Goal: Task Accomplishment & Management: Use online tool/utility

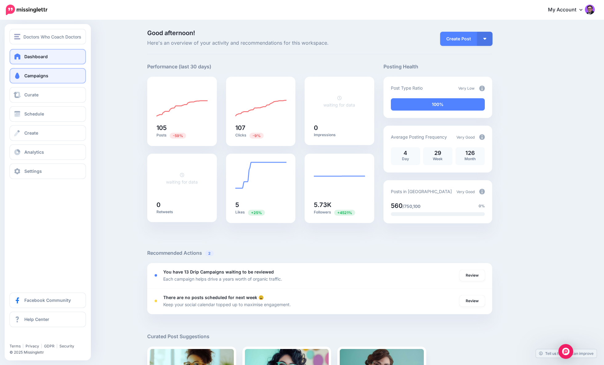
click at [22, 74] on link "Campaigns" at bounding box center [48, 75] width 76 height 15
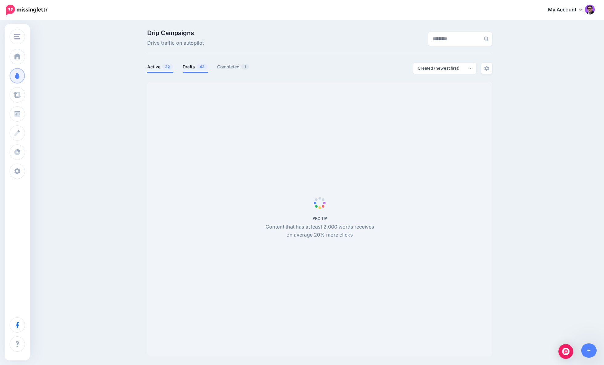
click at [187, 68] on link "Drafts 42" at bounding box center [195, 66] width 25 height 7
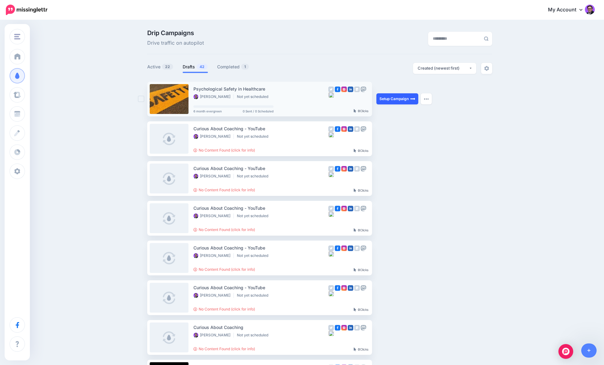
click at [392, 99] on link "Setup Campaign" at bounding box center [398, 98] width 42 height 11
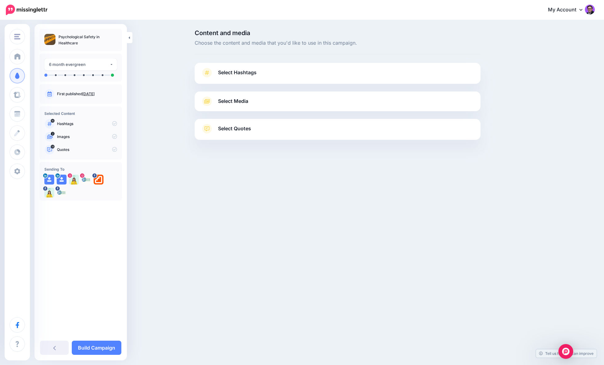
click at [335, 76] on link "Select Hashtags" at bounding box center [338, 76] width 274 height 16
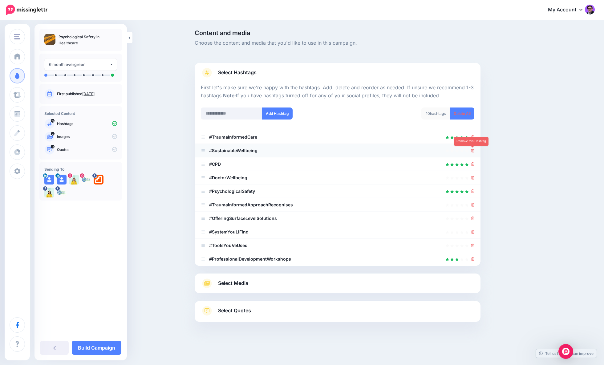
click at [472, 150] on icon at bounding box center [473, 151] width 3 height 4
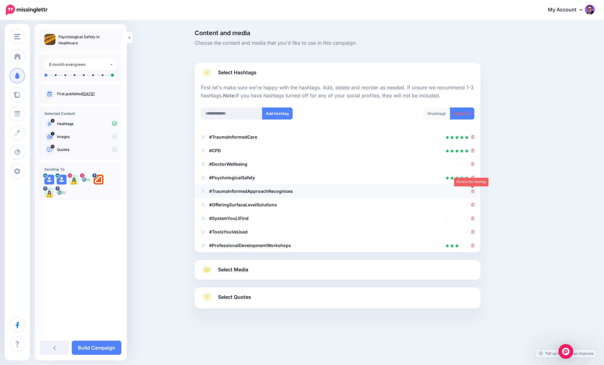
click at [473, 190] on icon at bounding box center [473, 192] width 3 height 4
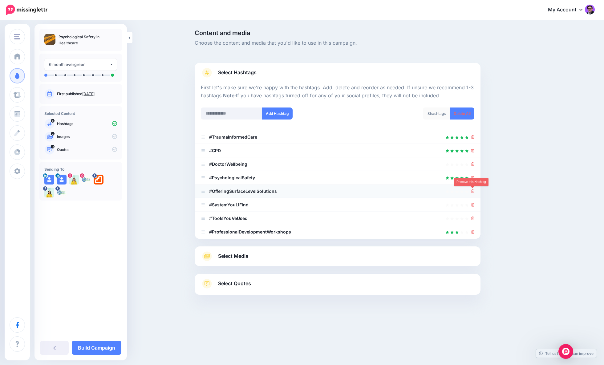
click at [472, 191] on icon at bounding box center [473, 192] width 3 height 4
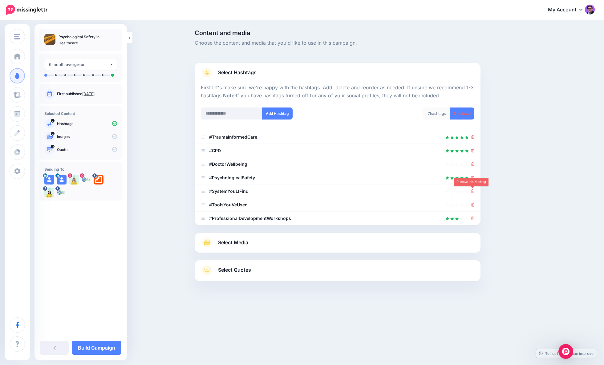
click at [472, 191] on icon at bounding box center [473, 192] width 3 height 4
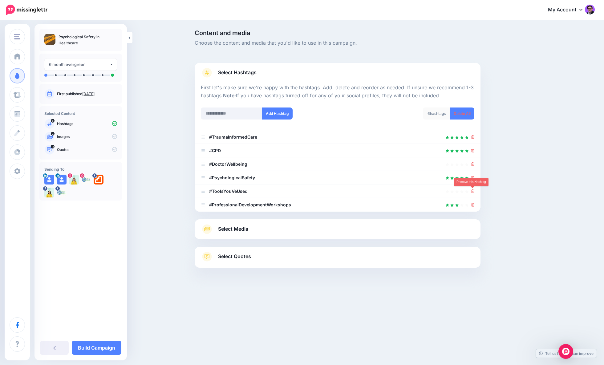
click at [472, 191] on icon at bounding box center [473, 192] width 3 height 4
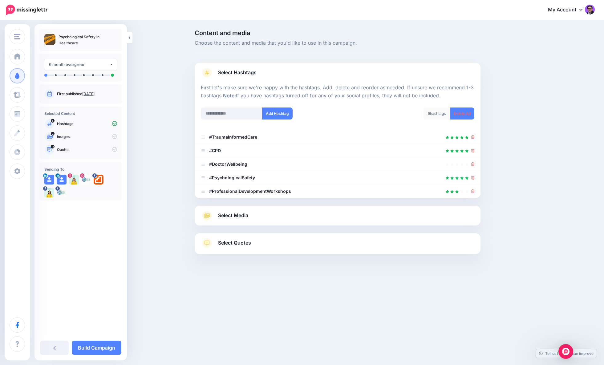
click at [257, 220] on link "Select Media" at bounding box center [338, 216] width 274 height 10
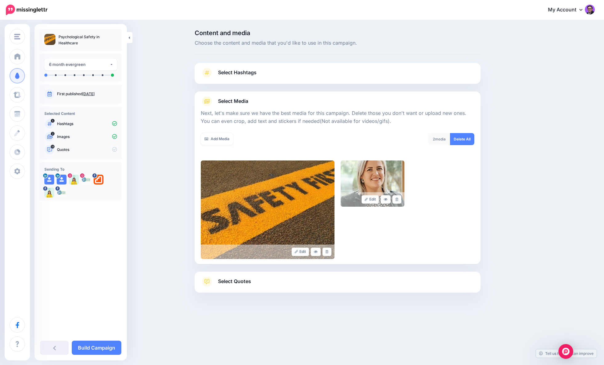
click at [241, 282] on span "Select Quotes" at bounding box center [234, 281] width 33 height 8
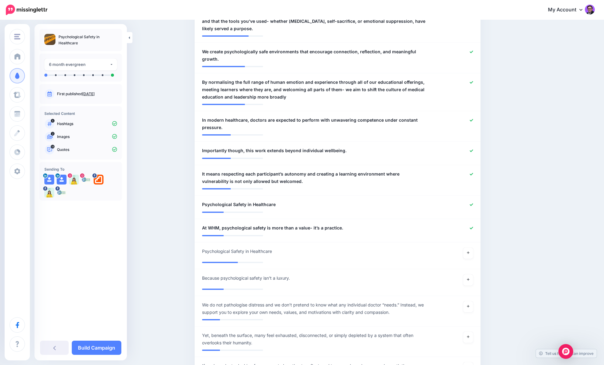
scroll to position [372, 0]
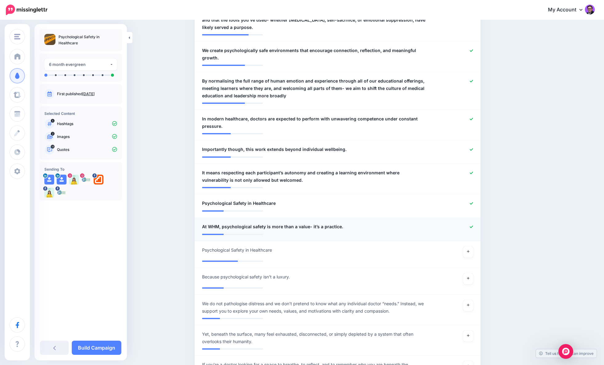
click at [471, 225] on icon at bounding box center [471, 226] width 3 height 3
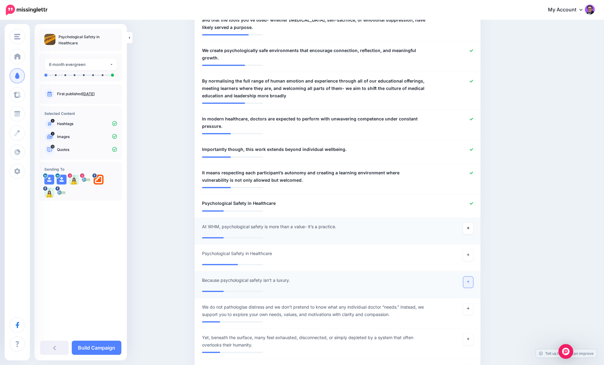
click at [470, 278] on link at bounding box center [468, 282] width 10 height 11
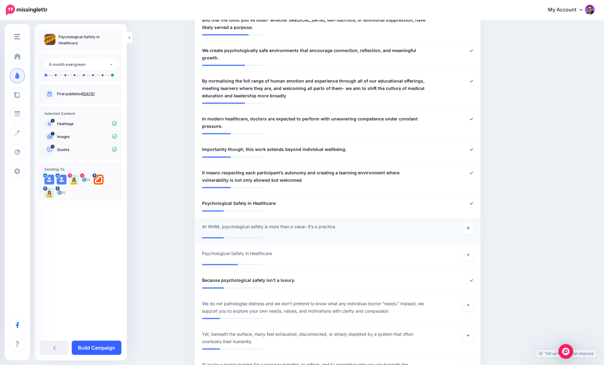
click at [95, 349] on link "Build Campaign" at bounding box center [97, 348] width 50 height 14
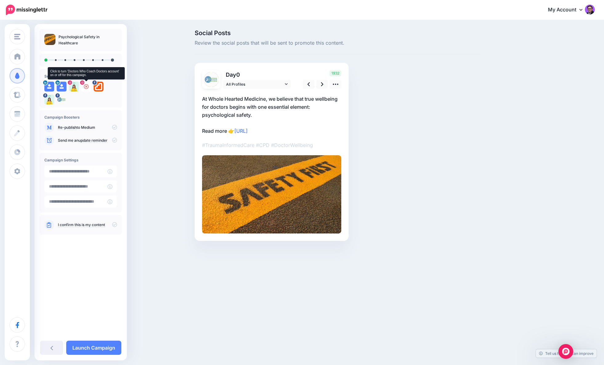
click at [85, 86] on icon at bounding box center [86, 86] width 5 height 5
click at [86, 86] on img at bounding box center [86, 87] width 10 height 10
click at [323, 84] on icon at bounding box center [322, 84] width 2 height 4
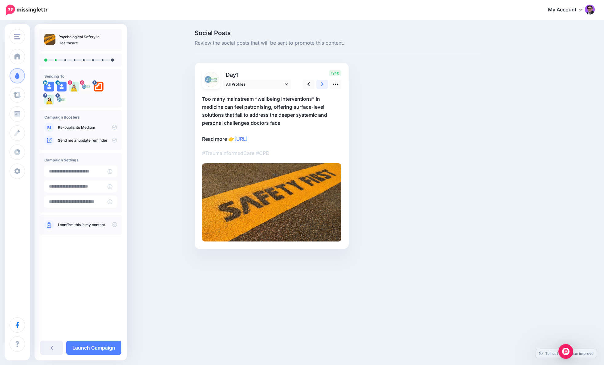
click at [323, 84] on icon at bounding box center [322, 84] width 2 height 4
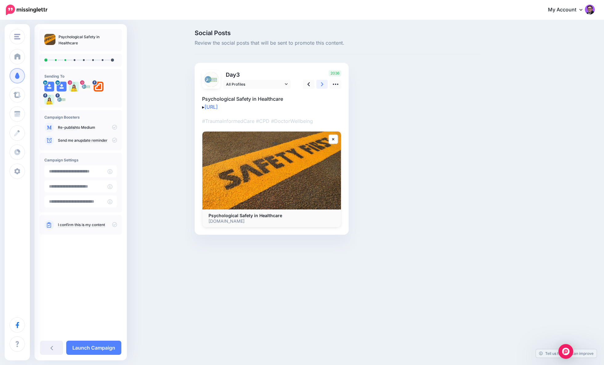
click at [323, 84] on icon at bounding box center [322, 84] width 2 height 4
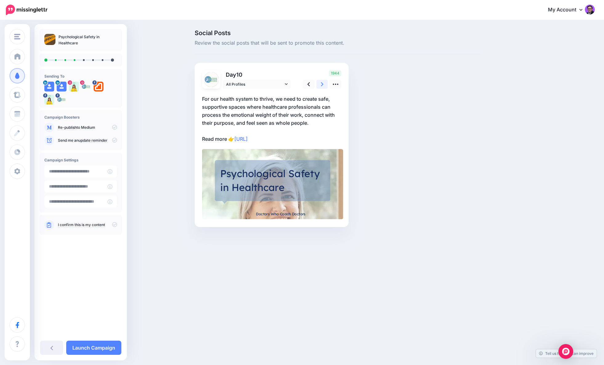
click at [323, 84] on icon at bounding box center [322, 84] width 2 height 4
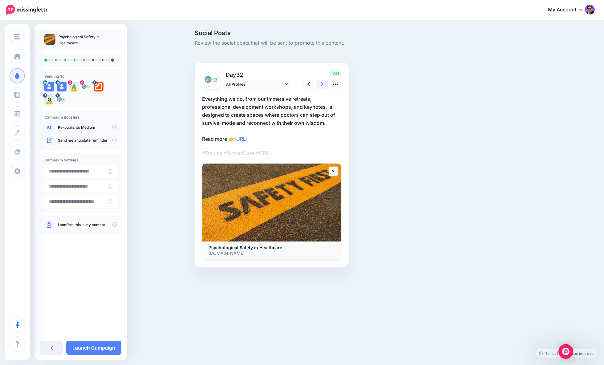
click at [323, 84] on icon at bounding box center [322, 84] width 2 height 4
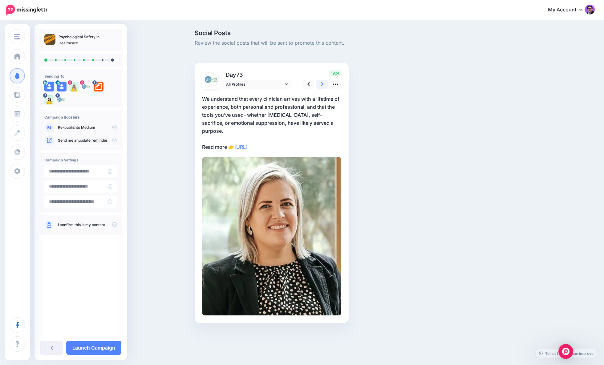
click at [323, 84] on icon at bounding box center [322, 84] width 2 height 4
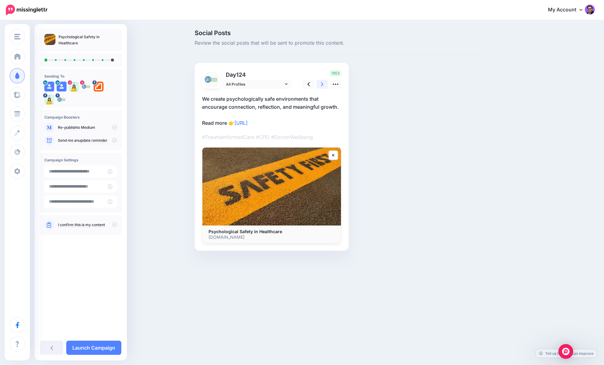
click at [323, 84] on icon at bounding box center [322, 84] width 2 height 4
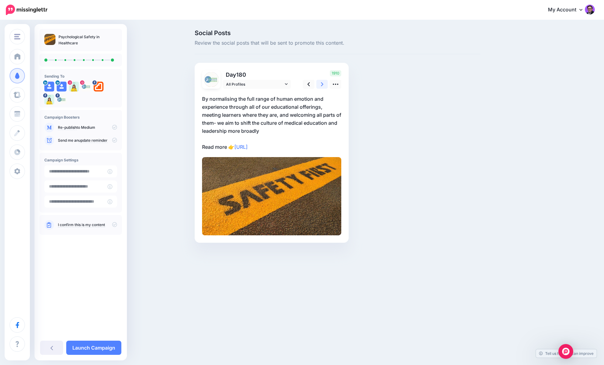
click at [323, 84] on icon at bounding box center [322, 84] width 2 height 4
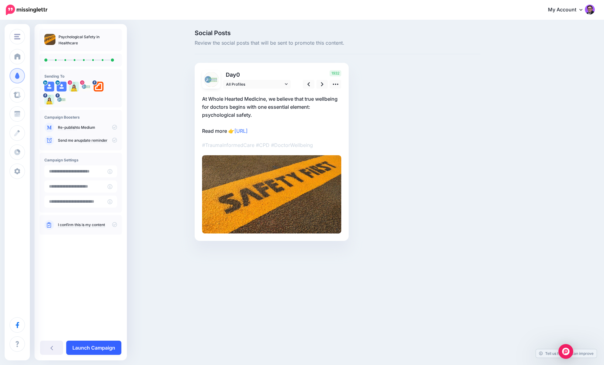
click at [86, 349] on link "Launch Campaign" at bounding box center [93, 348] width 55 height 14
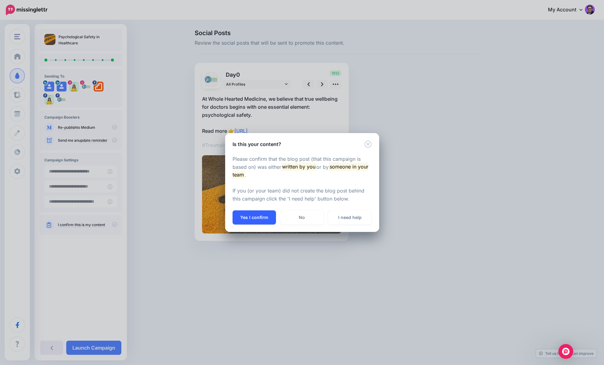
click at [235, 218] on button "Yes I confirm" at bounding box center [254, 217] width 43 height 14
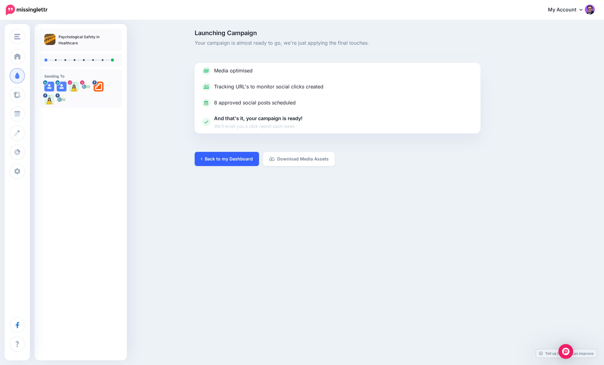
click at [211, 162] on link "Back to my Dashboard" at bounding box center [227, 159] width 64 height 14
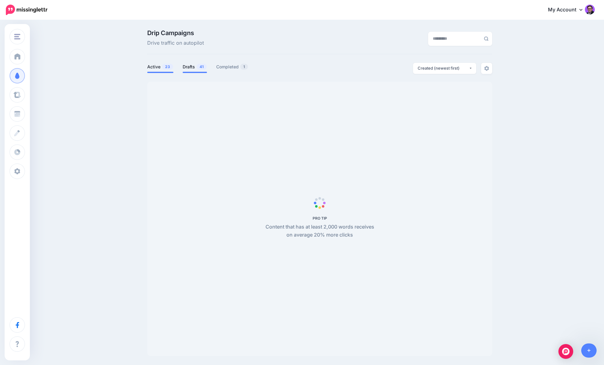
click at [193, 68] on link "Drafts 41" at bounding box center [195, 66] width 24 height 7
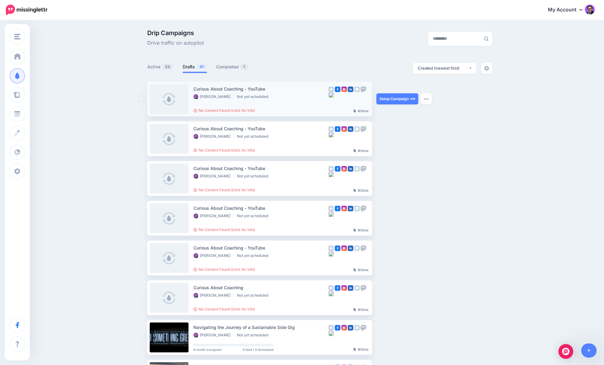
click at [140, 99] on ins at bounding box center [141, 99] width 6 height 6
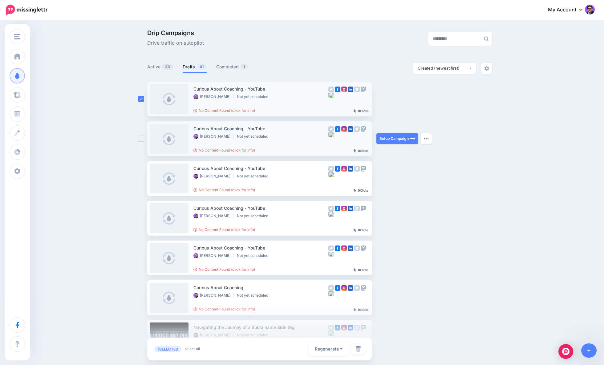
click at [140, 141] on ins at bounding box center [141, 139] width 6 height 6
click at [141, 181] on ins at bounding box center [141, 178] width 6 height 6
click at [140, 218] on ins at bounding box center [141, 218] width 6 height 6
click at [139, 257] on ins at bounding box center [141, 258] width 6 height 6
click at [140, 296] on ins at bounding box center [141, 298] width 6 height 6
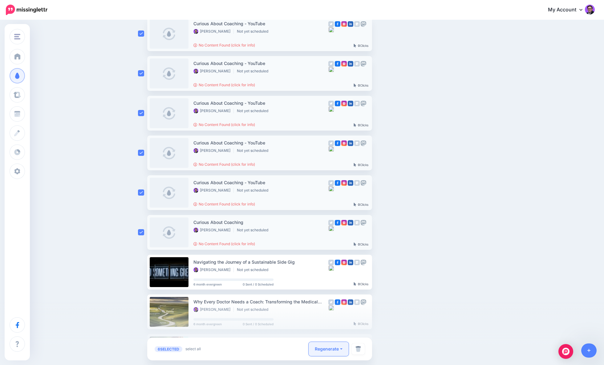
scroll to position [66, 0]
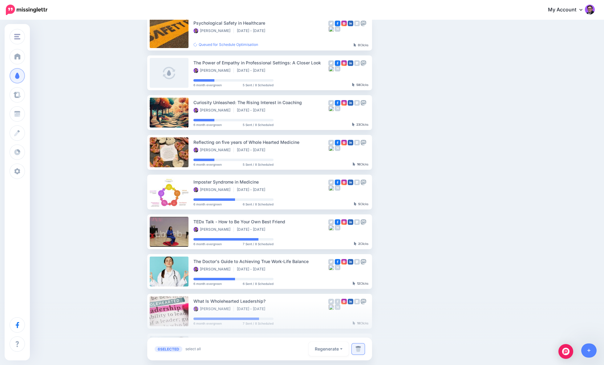
click at [360, 350] on img at bounding box center [359, 349] width 6 height 6
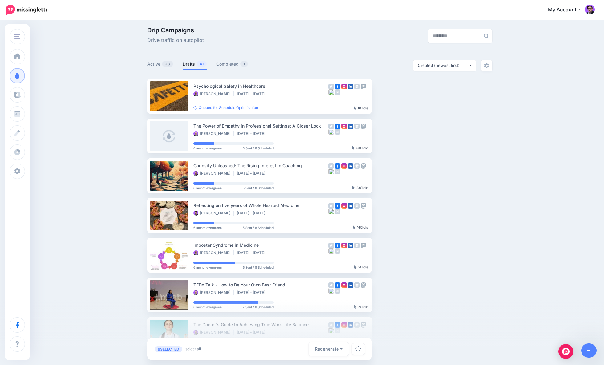
scroll to position [0, 0]
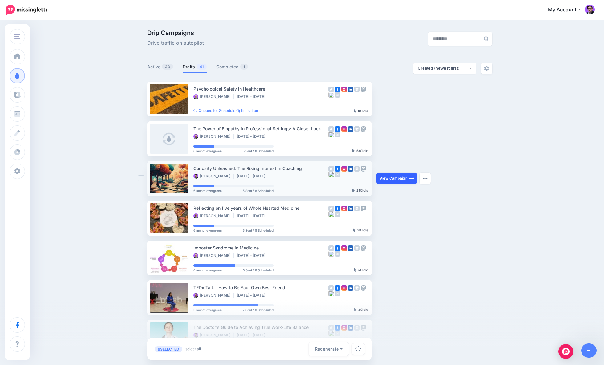
click at [381, 177] on link "View Campaign" at bounding box center [397, 178] width 41 height 11
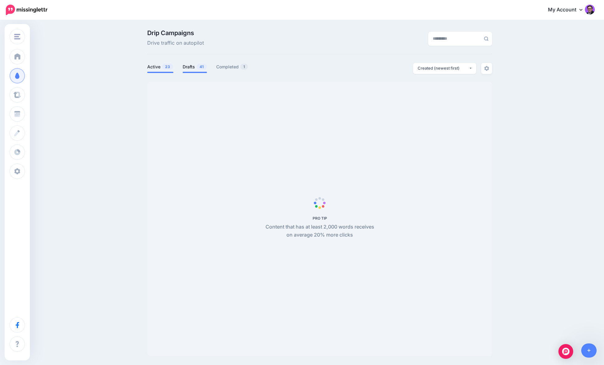
click at [192, 68] on link "Drafts 41" at bounding box center [195, 66] width 24 height 7
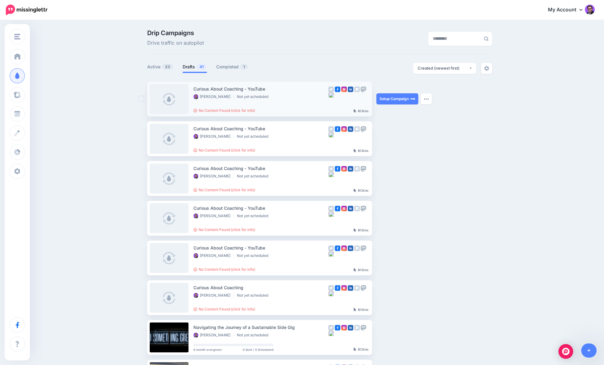
click at [143, 99] on ins at bounding box center [141, 99] width 6 height 6
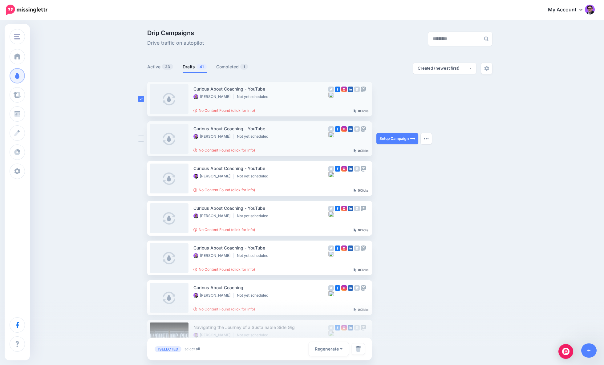
click at [141, 138] on ins at bounding box center [141, 139] width 6 height 6
drag, startPoint x: 141, startPoint y: 177, endPoint x: 144, endPoint y: 183, distance: 6.2
click at [141, 178] on ins at bounding box center [141, 178] width 6 height 6
click at [144, 221] on ins at bounding box center [141, 218] width 6 height 6
click at [142, 258] on ins at bounding box center [141, 258] width 6 height 6
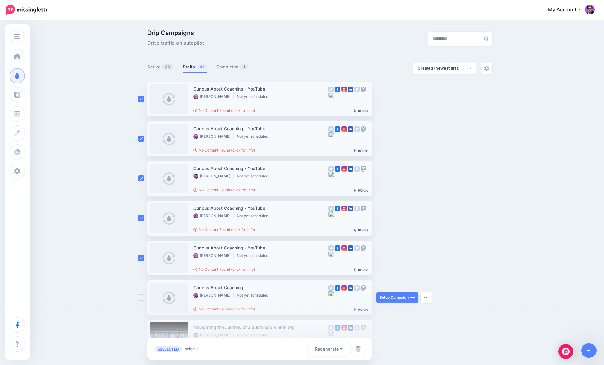
drag, startPoint x: 142, startPoint y: 298, endPoint x: 146, endPoint y: 299, distance: 4.7
click at [141, 298] on ins at bounding box center [141, 298] width 6 height 6
click at [357, 349] on img at bounding box center [359, 349] width 6 height 6
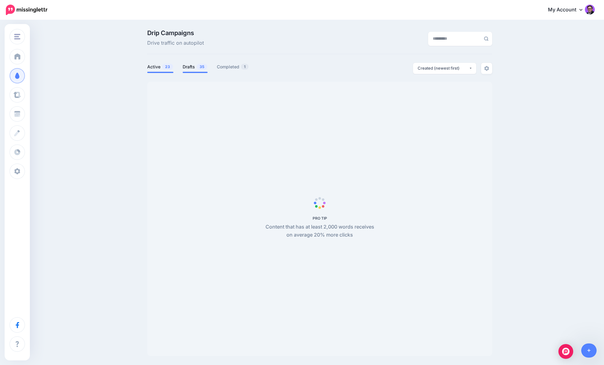
click at [195, 68] on link "Drafts 35" at bounding box center [195, 66] width 25 height 7
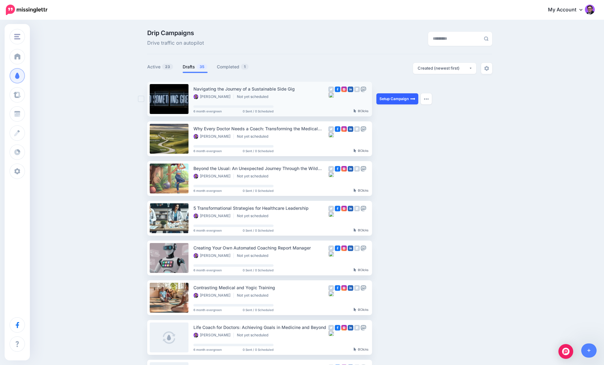
click at [398, 98] on link "Setup Campaign" at bounding box center [398, 98] width 42 height 11
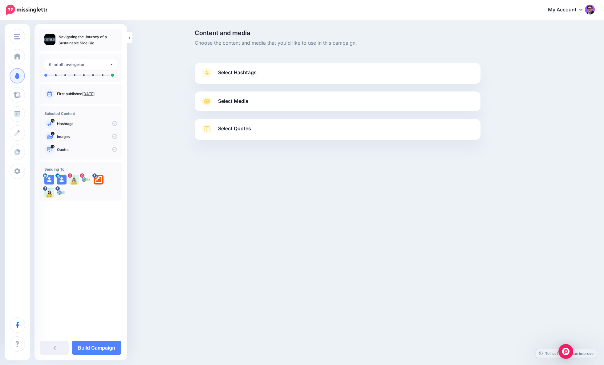
click at [228, 75] on span "Select Hashtags" at bounding box center [237, 72] width 39 height 8
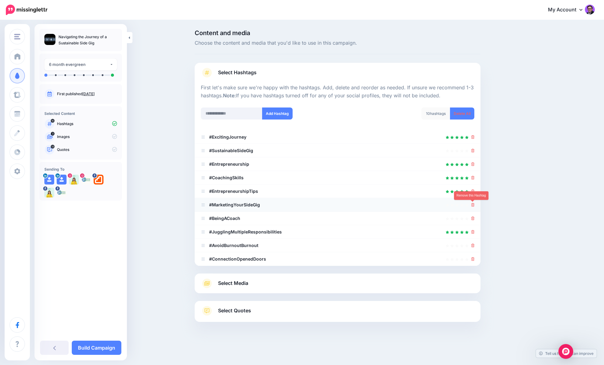
click at [474, 205] on icon at bounding box center [473, 205] width 3 height 4
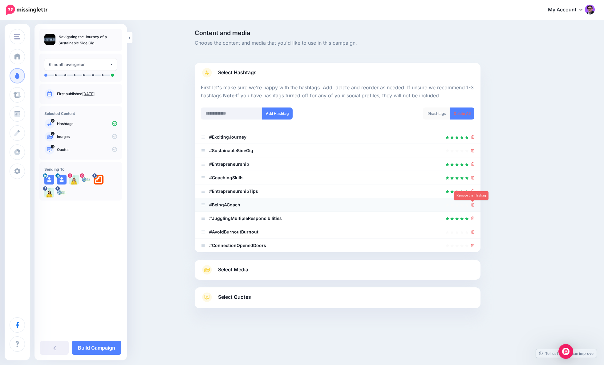
click at [472, 205] on icon at bounding box center [473, 205] width 3 height 4
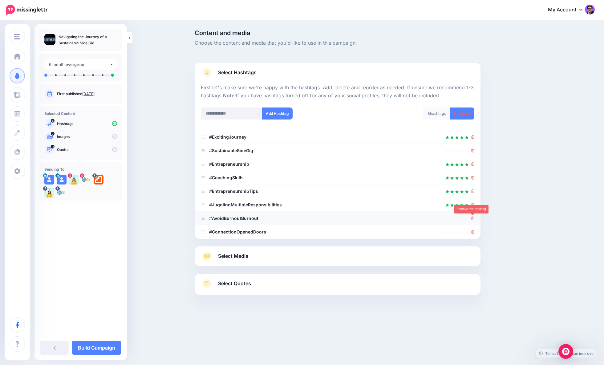
click at [473, 218] on icon at bounding box center [473, 219] width 3 height 4
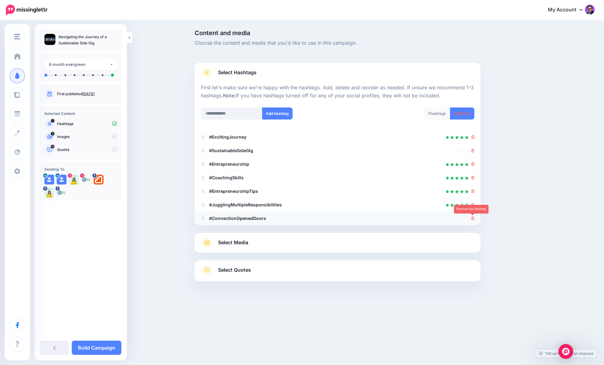
click at [472, 218] on icon at bounding box center [473, 219] width 3 height 4
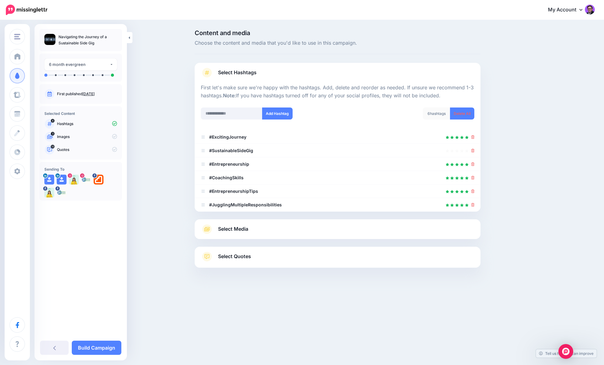
click at [314, 235] on div "Select Media Next, let's make sure we have the best media for this campaign. De…" at bounding box center [338, 229] width 286 height 20
click at [235, 229] on span "Select Media" at bounding box center [233, 229] width 30 height 8
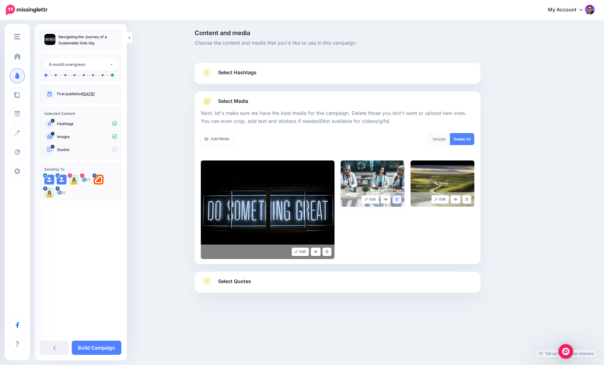
click at [396, 201] on icon at bounding box center [397, 199] width 3 height 3
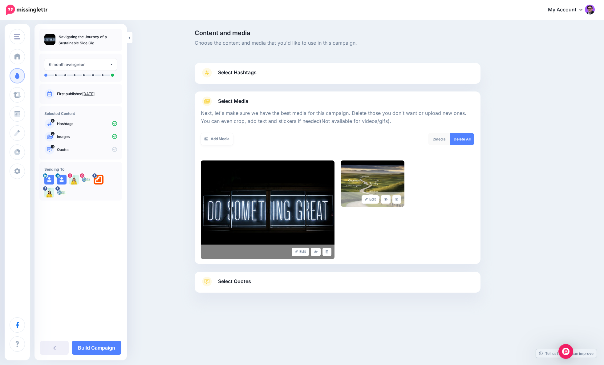
click at [219, 279] on span "Select Quotes" at bounding box center [234, 281] width 33 height 8
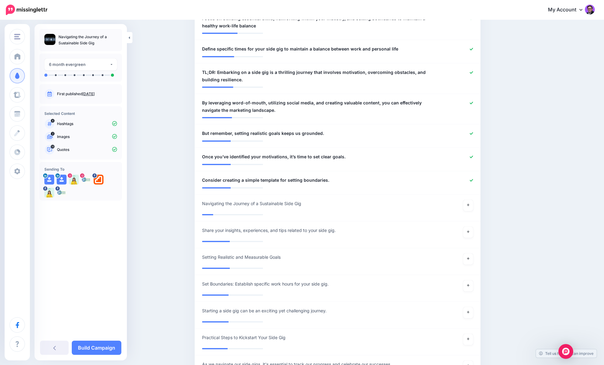
scroll to position [375, 0]
click at [94, 345] on link "Build Campaign" at bounding box center [97, 348] width 50 height 14
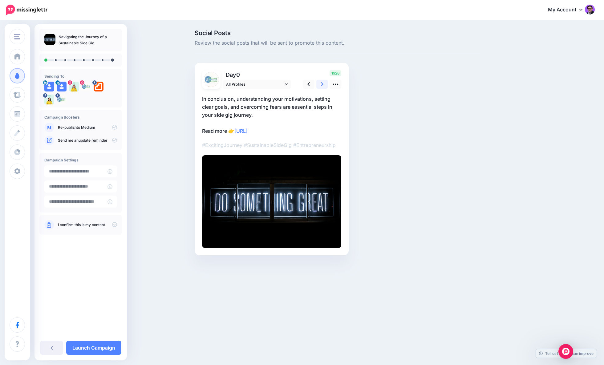
click at [322, 85] on icon at bounding box center [322, 84] width 2 height 4
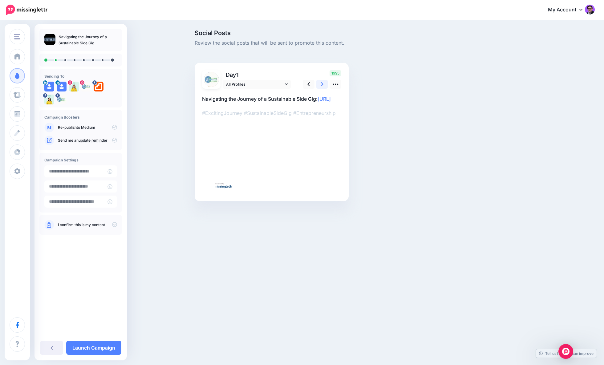
click at [322, 85] on icon at bounding box center [322, 84] width 2 height 4
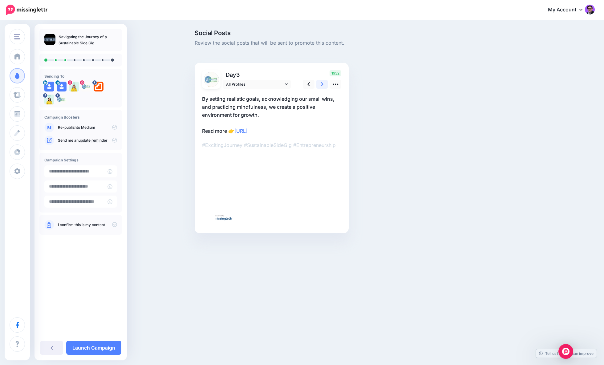
click at [322, 85] on icon at bounding box center [322, 84] width 2 height 4
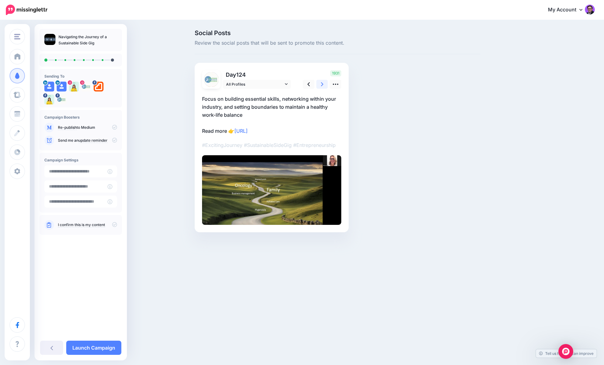
click at [322, 85] on icon at bounding box center [322, 84] width 2 height 4
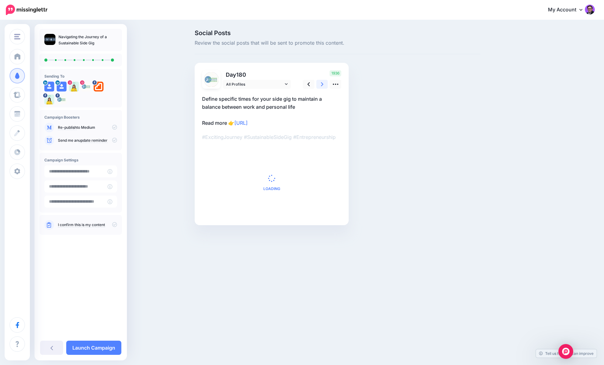
click at [322, 85] on icon at bounding box center [322, 84] width 2 height 4
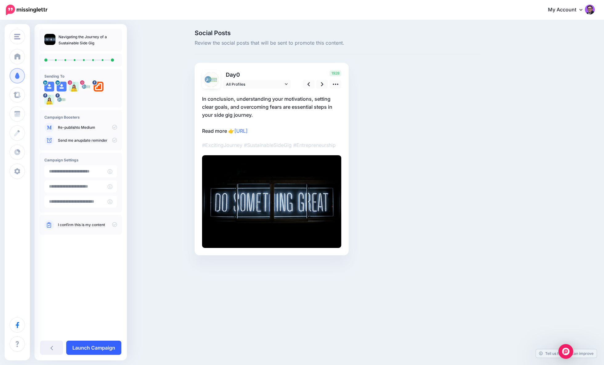
click at [84, 346] on link "Launch Campaign" at bounding box center [93, 348] width 55 height 14
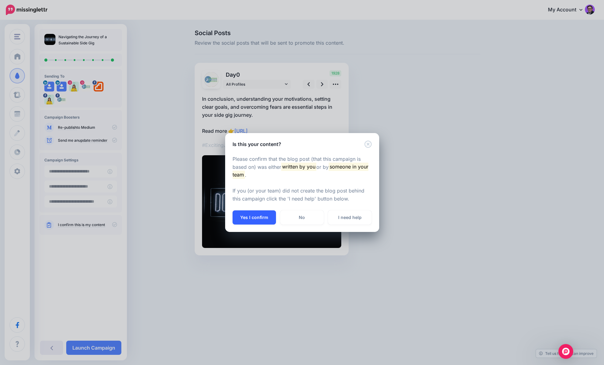
click at [257, 217] on button "Yes I confirm" at bounding box center [254, 217] width 43 height 14
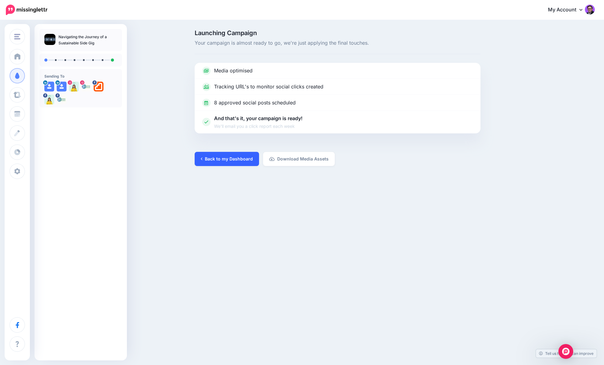
click at [219, 162] on link "Back to my Dashboard" at bounding box center [227, 159] width 64 height 14
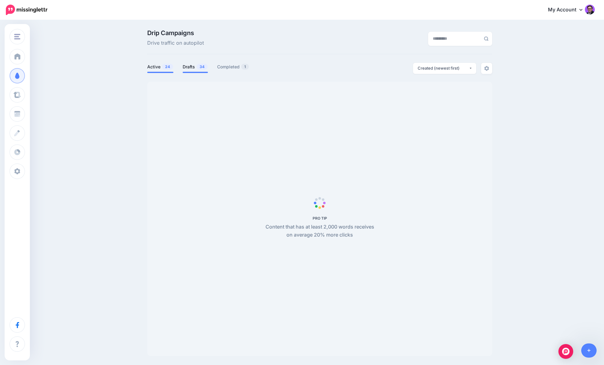
click at [190, 68] on link "Drafts 34" at bounding box center [195, 66] width 25 height 7
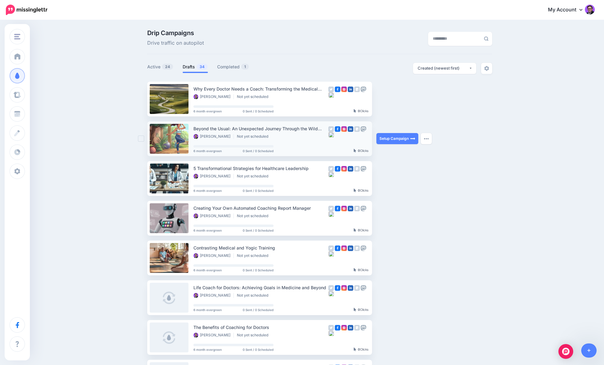
click at [141, 139] on ins at bounding box center [141, 139] width 6 height 6
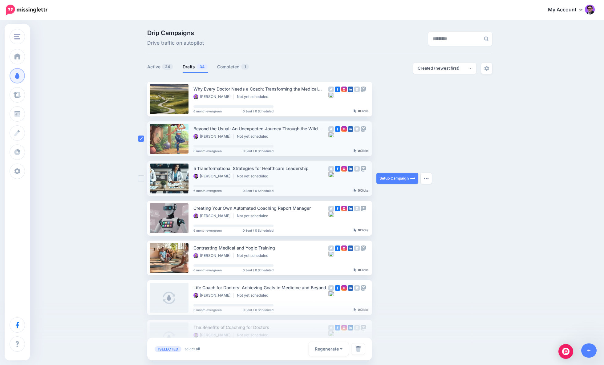
click at [142, 178] on ins at bounding box center [141, 178] width 6 height 6
click at [359, 351] on img at bounding box center [359, 349] width 6 height 6
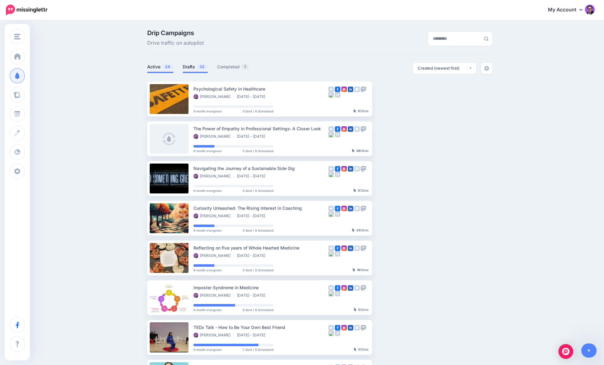
click at [192, 68] on link "Drafts 32" at bounding box center [195, 66] width 25 height 7
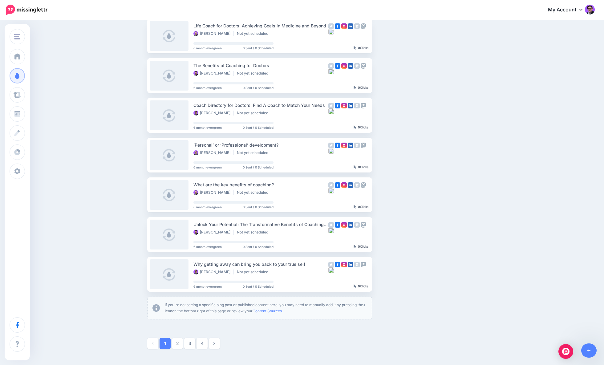
scroll to position [228, 0]
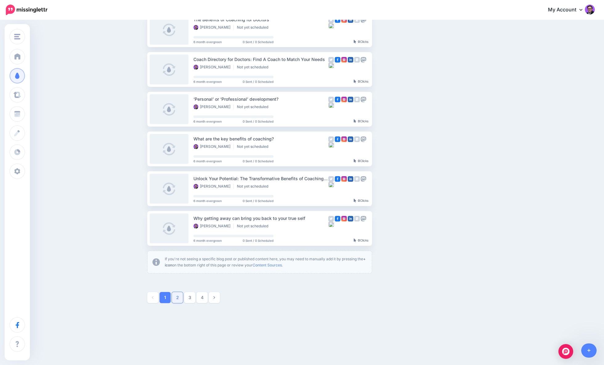
click at [179, 300] on link "2" at bounding box center [177, 297] width 11 height 11
click at [164, 299] on link "1" at bounding box center [165, 297] width 11 height 11
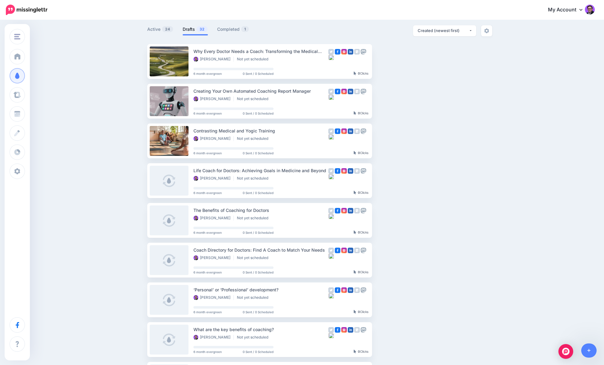
scroll to position [0, 0]
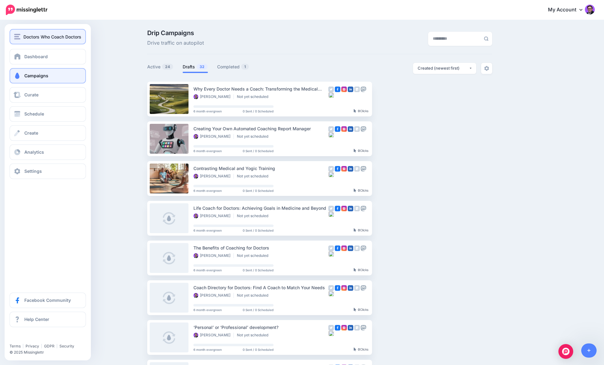
click at [27, 40] on button "Doctors Who Coach Doctors" at bounding box center [48, 36] width 76 height 15
click at [36, 37] on span "Doctors Who Coach Doctors" at bounding box center [52, 36] width 58 height 7
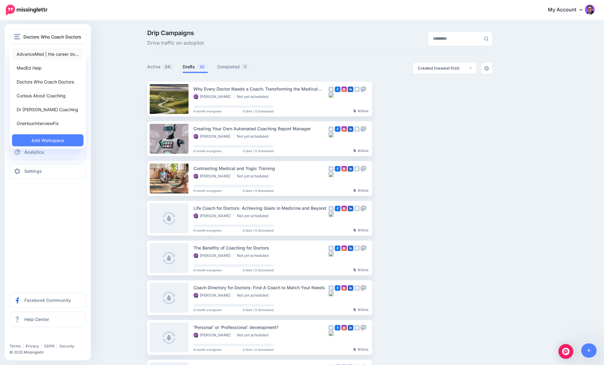
click at [39, 52] on link "AdvanceMed | the career do…" at bounding box center [47, 54] width 71 height 12
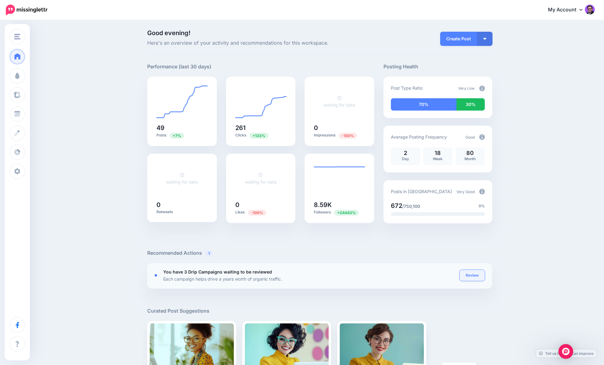
click at [466, 275] on link "Review" at bounding box center [472, 275] width 25 height 11
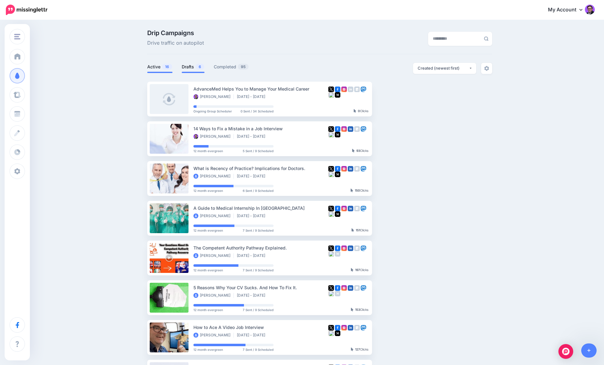
click at [189, 67] on link "Drafts 6" at bounding box center [193, 66] width 23 height 7
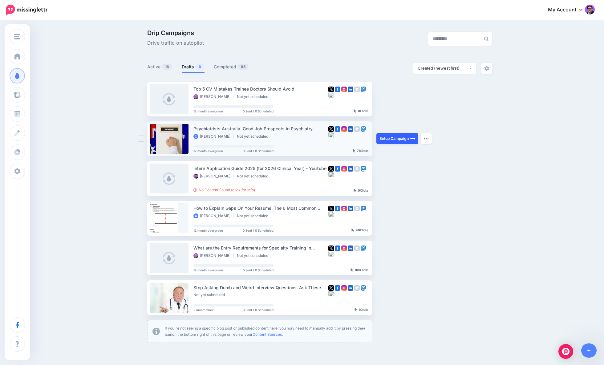
click at [395, 137] on link "Setup Campaign" at bounding box center [398, 138] width 42 height 11
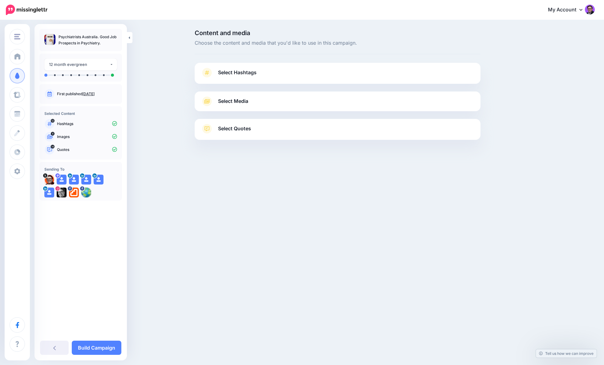
click at [280, 72] on link "Select Hashtags" at bounding box center [338, 76] width 274 height 16
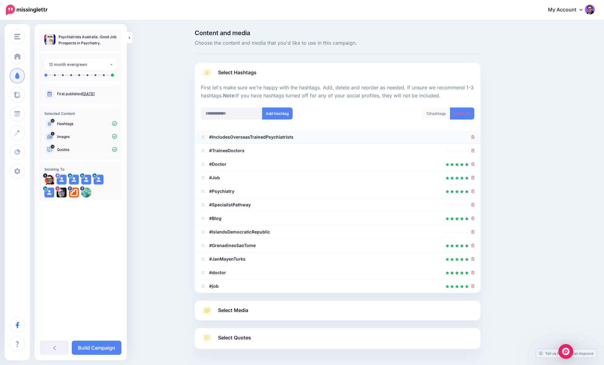
click at [475, 138] on li "#IncludesOverseasTrainedPsychiatrists" at bounding box center [338, 137] width 286 height 14
click at [472, 136] on icon at bounding box center [473, 137] width 3 height 4
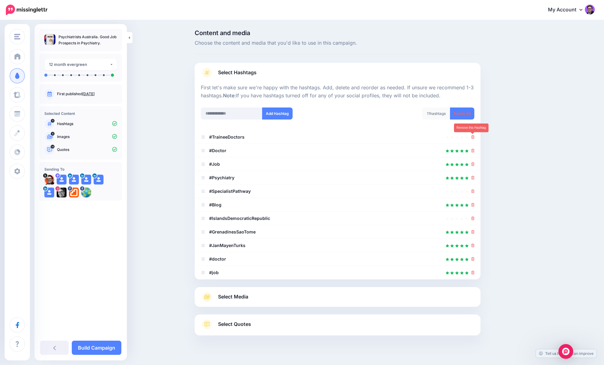
click at [472, 136] on icon at bounding box center [473, 137] width 3 height 4
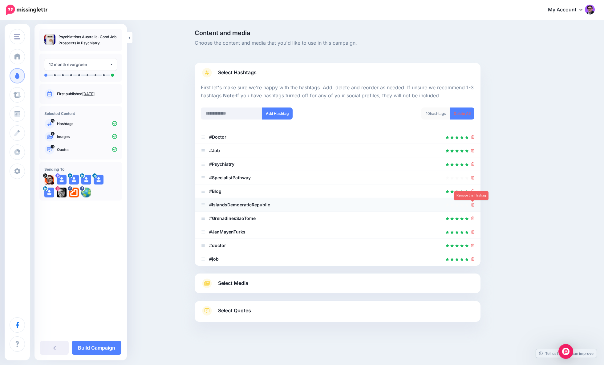
click at [474, 205] on icon at bounding box center [473, 205] width 3 height 4
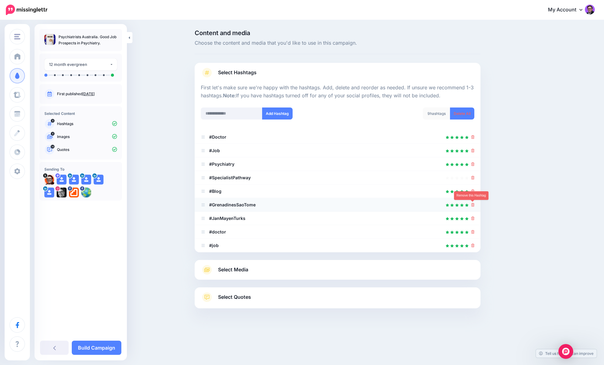
click at [474, 205] on icon at bounding box center [473, 205] width 3 height 4
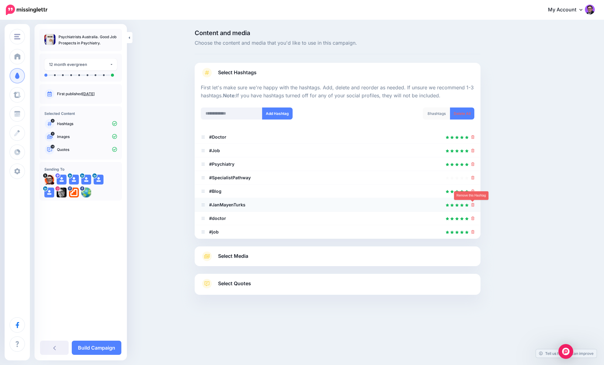
click at [473, 205] on icon at bounding box center [473, 205] width 3 height 4
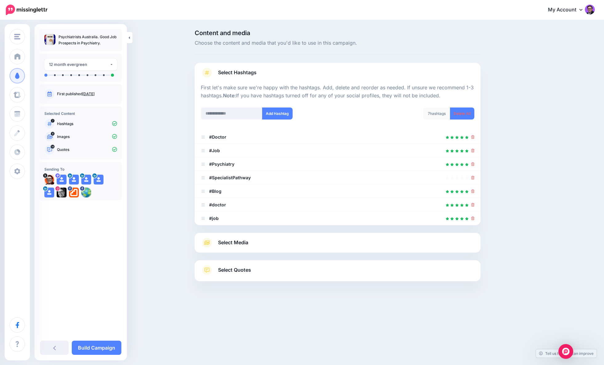
click at [265, 245] on link "Select Media" at bounding box center [338, 243] width 274 height 10
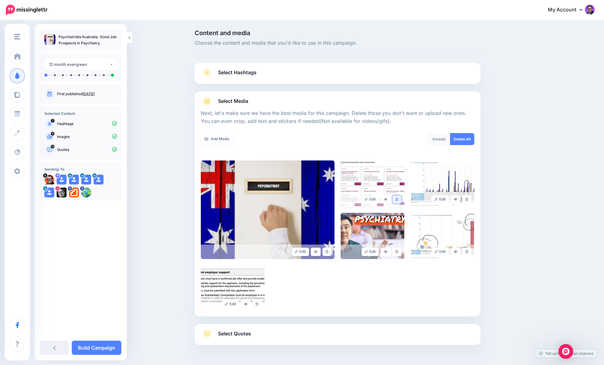
click at [396, 200] on icon at bounding box center [397, 199] width 3 height 3
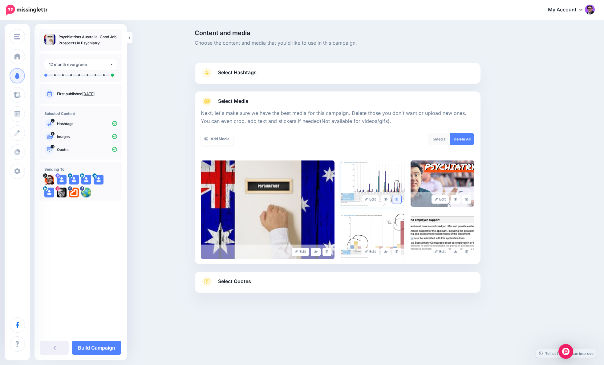
click at [398, 200] on icon at bounding box center [397, 199] width 3 height 3
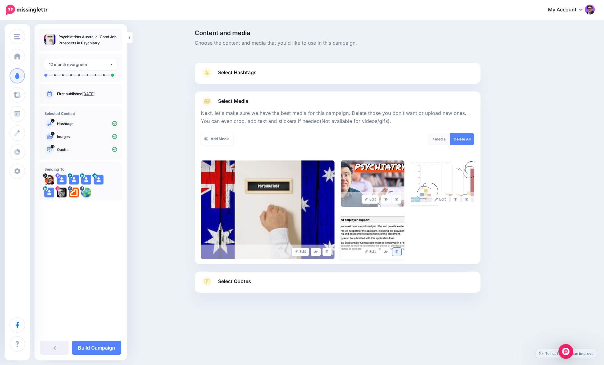
click at [398, 253] on icon at bounding box center [397, 251] width 3 height 3
drag, startPoint x: 225, startPoint y: 284, endPoint x: 193, endPoint y: 274, distance: 33.7
click at [225, 284] on span "Select Quotes" at bounding box center [234, 281] width 33 height 8
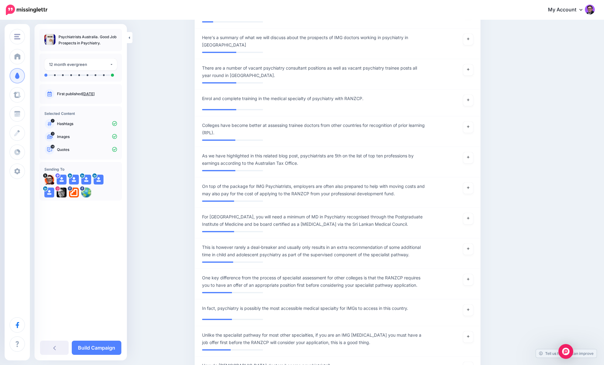
scroll to position [683, 0]
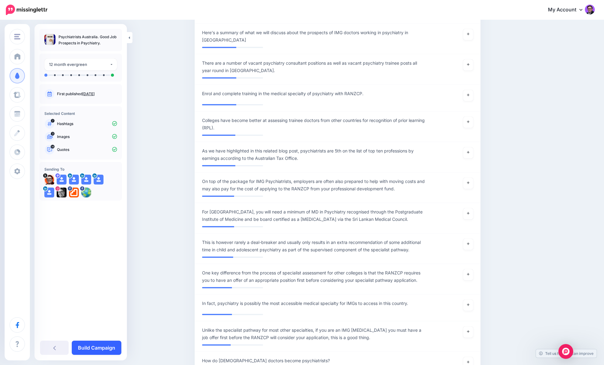
click at [100, 346] on link "Build Campaign" at bounding box center [97, 348] width 50 height 14
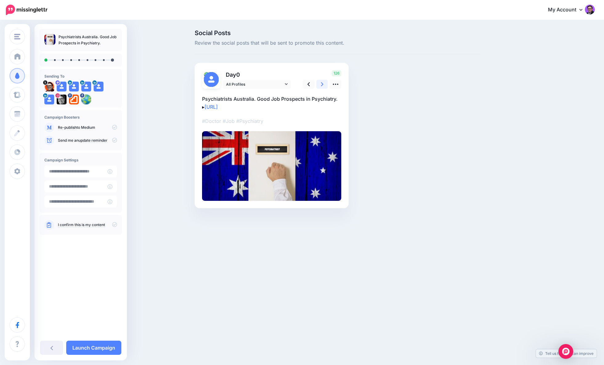
click at [322, 84] on icon at bounding box center [322, 84] width 2 height 4
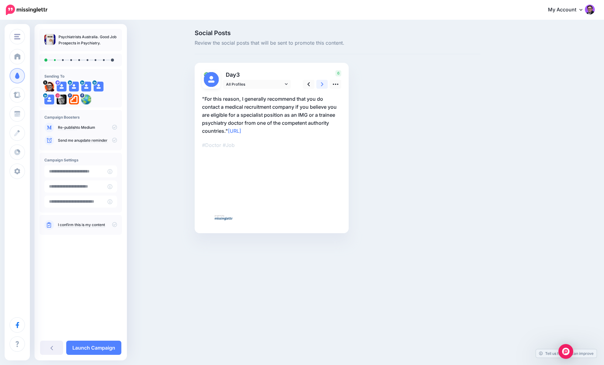
click at [322, 84] on icon at bounding box center [322, 84] width 2 height 4
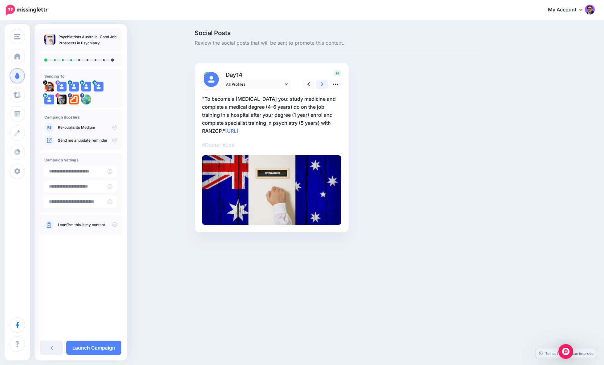
click at [322, 84] on icon at bounding box center [322, 84] width 2 height 4
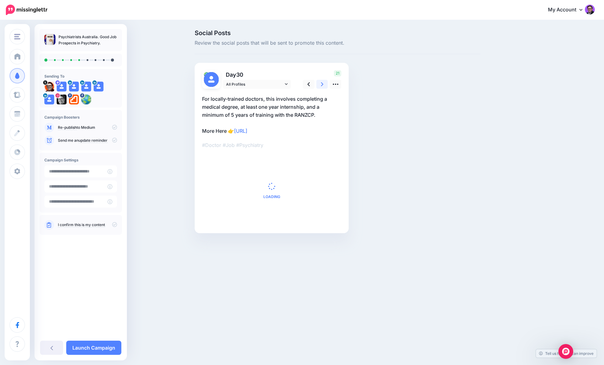
click at [322, 84] on icon at bounding box center [322, 84] width 2 height 4
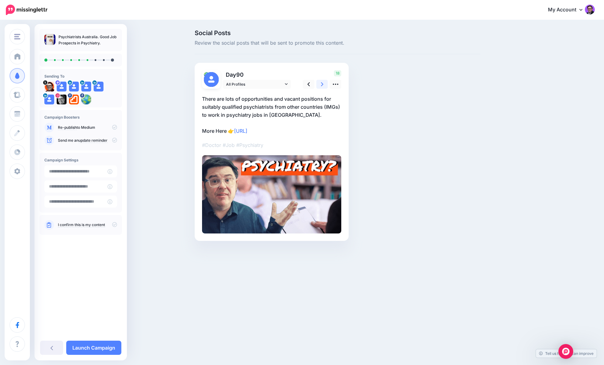
click at [322, 84] on icon at bounding box center [322, 84] width 2 height 4
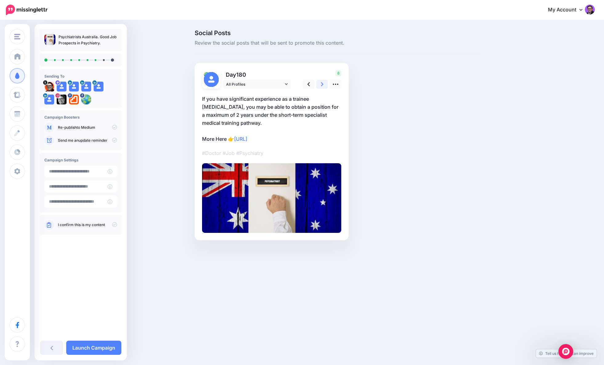
click at [322, 84] on icon at bounding box center [322, 84] width 2 height 4
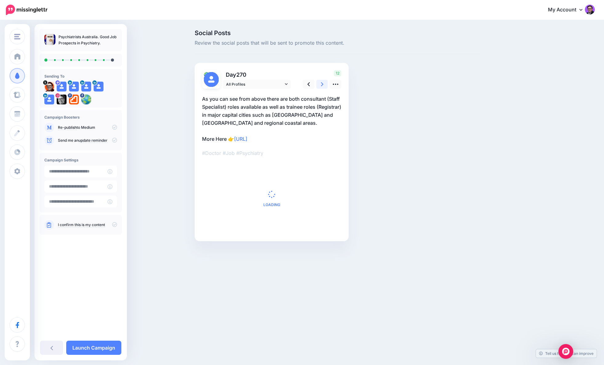
click at [325, 80] on link at bounding box center [322, 84] width 12 height 9
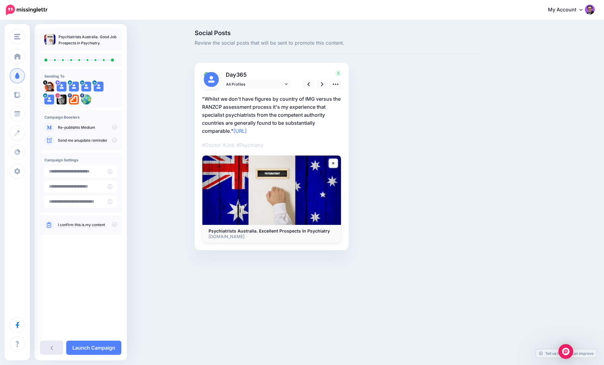
click at [77, 346] on link "Launch Campaign" at bounding box center [93, 348] width 55 height 14
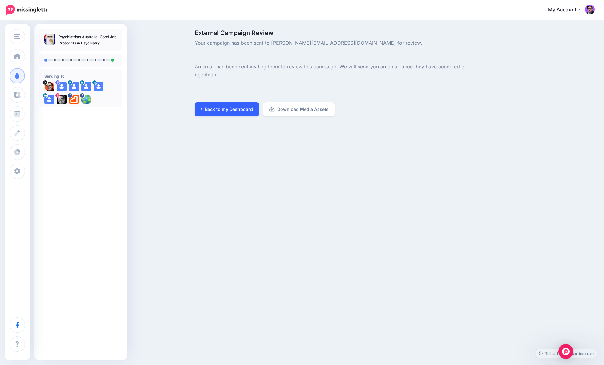
click at [207, 111] on link "Back to my Dashboard" at bounding box center [227, 109] width 64 height 14
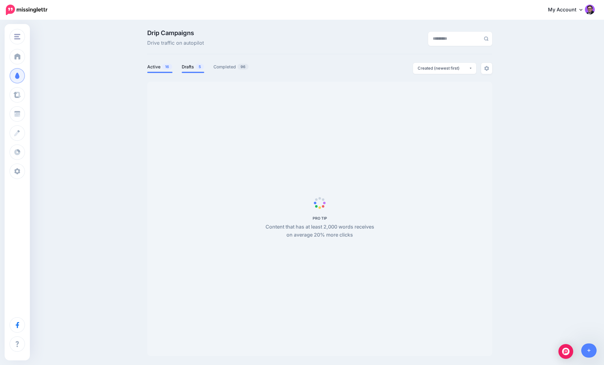
click at [188, 65] on link "Drafts 5" at bounding box center [193, 66] width 22 height 7
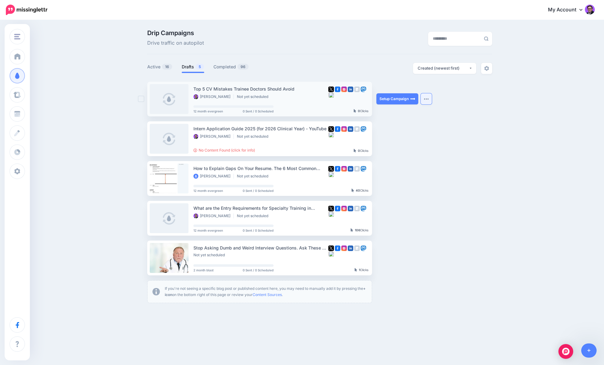
click at [430, 100] on button "button" at bounding box center [426, 98] width 11 height 11
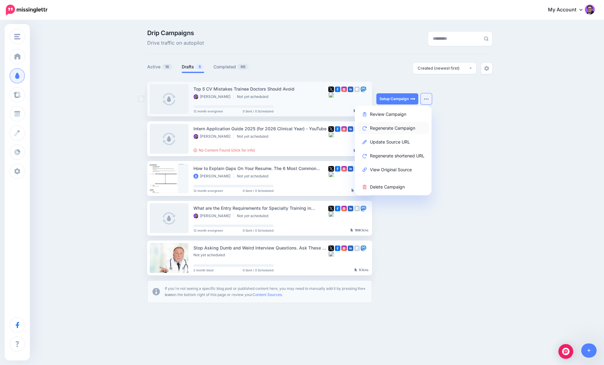
click at [397, 126] on link "Regenerate Campaign" at bounding box center [393, 128] width 72 height 12
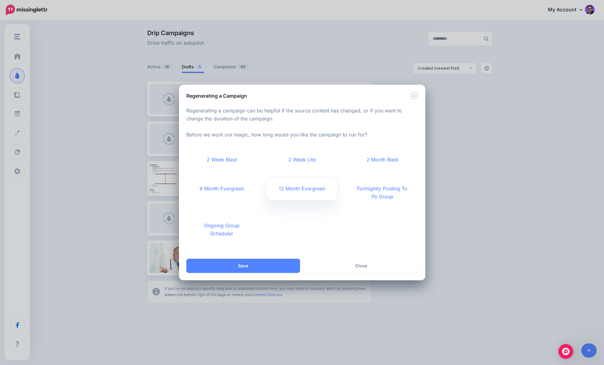
click at [303, 189] on link "12 Month Evergreen" at bounding box center [302, 189] width 71 height 23
click at [202, 270] on button "Save" at bounding box center [243, 266] width 114 height 14
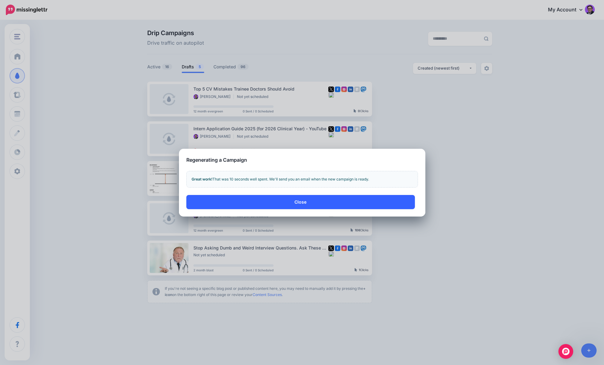
click at [218, 204] on button "Close" at bounding box center [300, 202] width 229 height 14
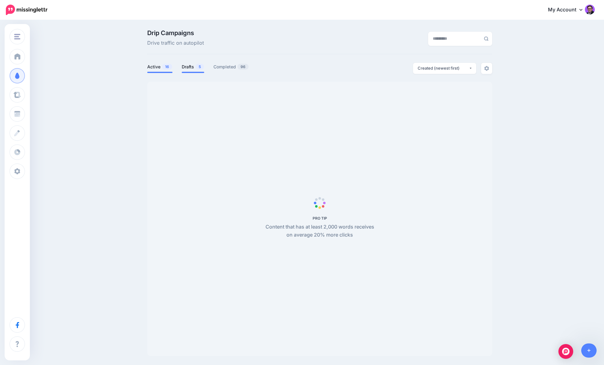
click at [191, 63] on link "Drafts 5" at bounding box center [193, 66] width 22 height 7
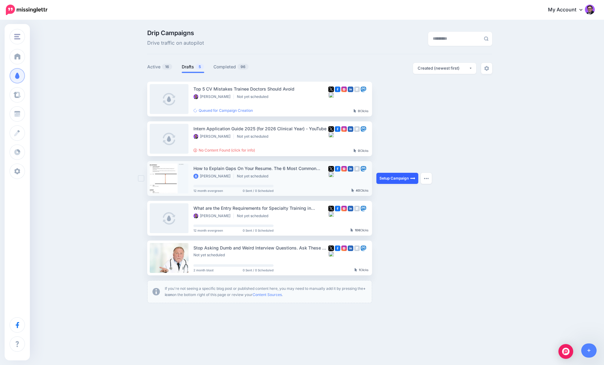
click at [386, 178] on link "Setup Campaign" at bounding box center [398, 178] width 42 height 11
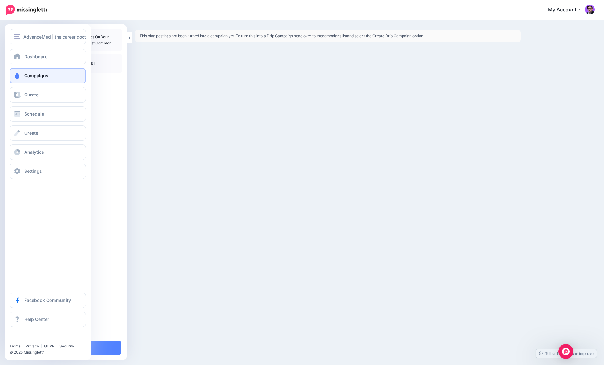
click at [30, 76] on span "Campaigns" at bounding box center [36, 75] width 24 height 5
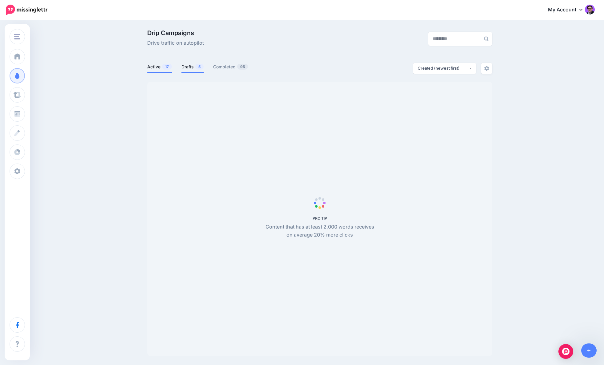
click at [185, 68] on link "Drafts 5" at bounding box center [193, 66] width 22 height 7
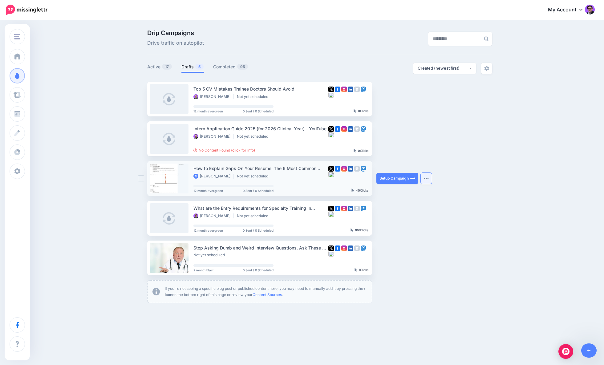
click at [424, 181] on button "button" at bounding box center [426, 178] width 11 height 11
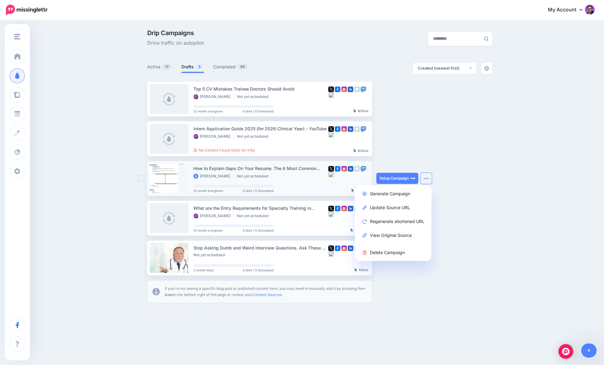
click at [141, 178] on ins at bounding box center [141, 178] width 6 height 6
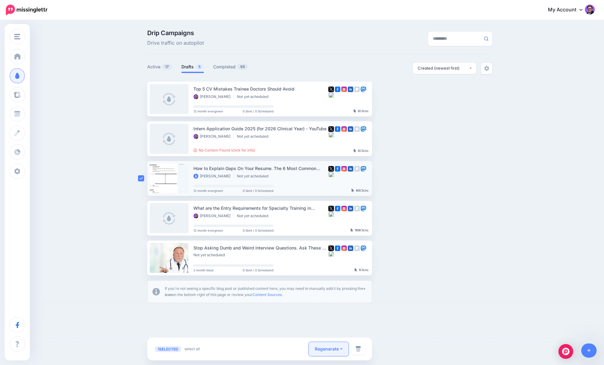
click at [329, 351] on button "Regenerate" at bounding box center [329, 349] width 40 height 14
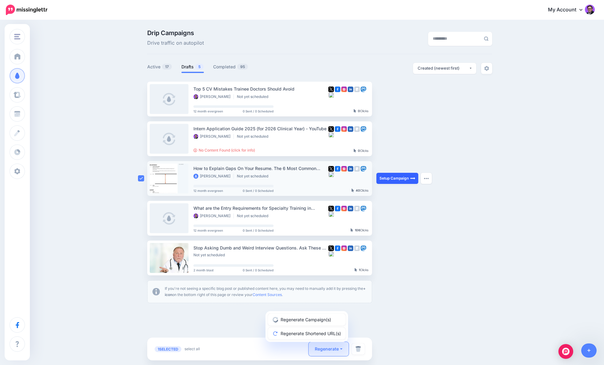
click at [386, 181] on link "Setup Campaign" at bounding box center [398, 178] width 42 height 11
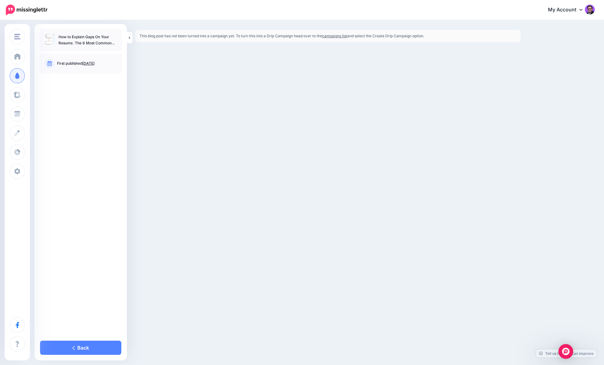
click at [133, 38] on div "This blog post has not been turned into a campaign yet. To turn this into a Dri…" at bounding box center [327, 36] width 395 height 12
click at [82, 346] on link "Back" at bounding box center [80, 348] width 81 height 14
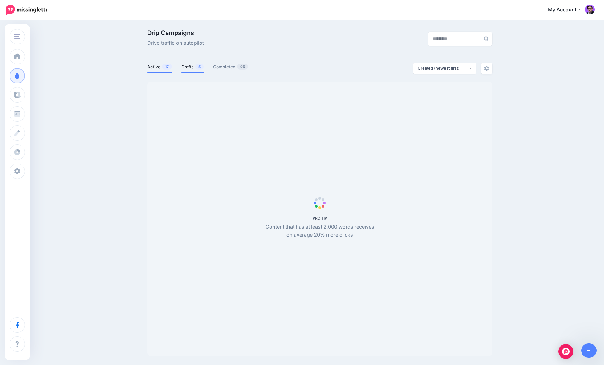
click at [188, 70] on link "Drafts 5" at bounding box center [193, 66] width 22 height 7
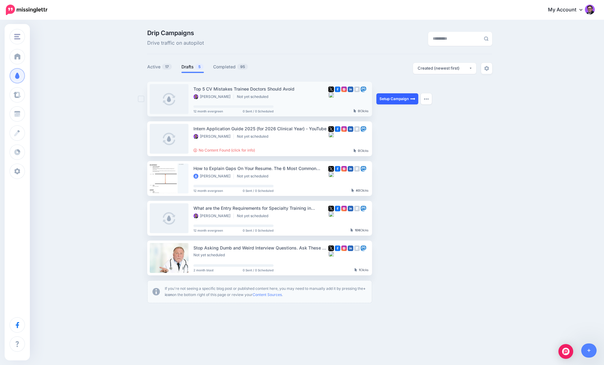
click at [390, 97] on link "Setup Campaign" at bounding box center [398, 98] width 42 height 11
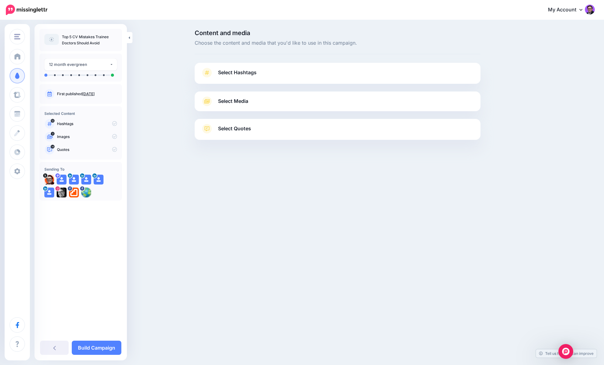
click at [298, 78] on link "Select Hashtags" at bounding box center [338, 76] width 274 height 16
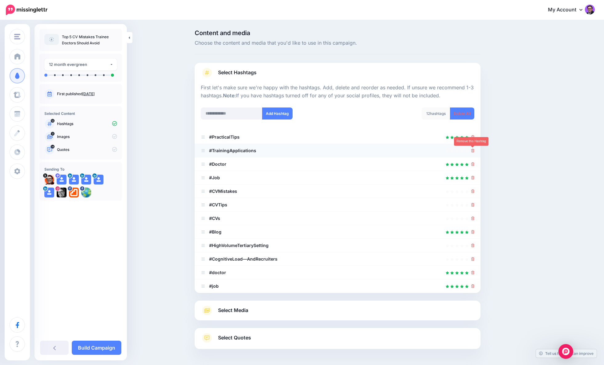
click at [473, 150] on icon at bounding box center [473, 151] width 3 height 4
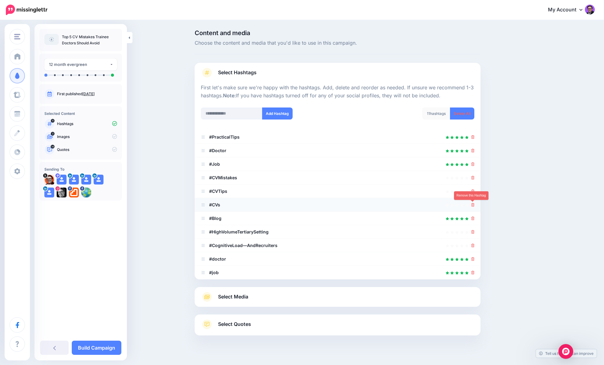
click at [472, 202] on link at bounding box center [473, 204] width 3 height 5
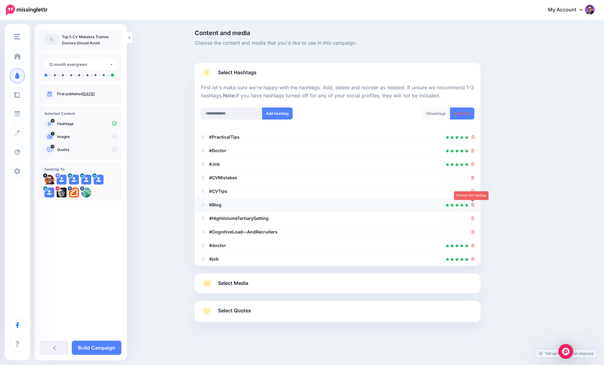
click at [473, 204] on icon at bounding box center [473, 205] width 3 height 4
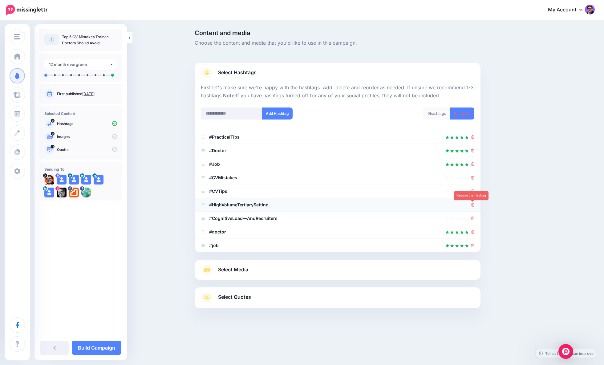
click at [473, 206] on icon at bounding box center [473, 205] width 3 height 4
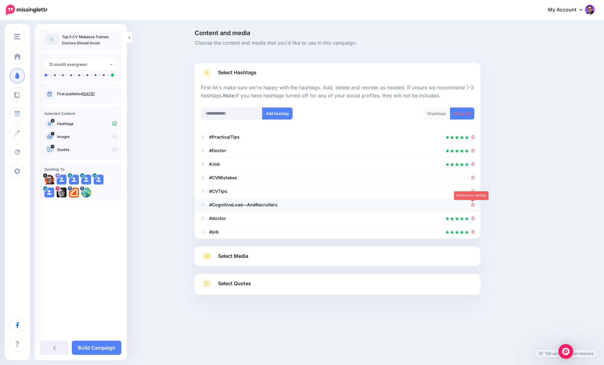
click at [473, 206] on icon at bounding box center [473, 205] width 3 height 4
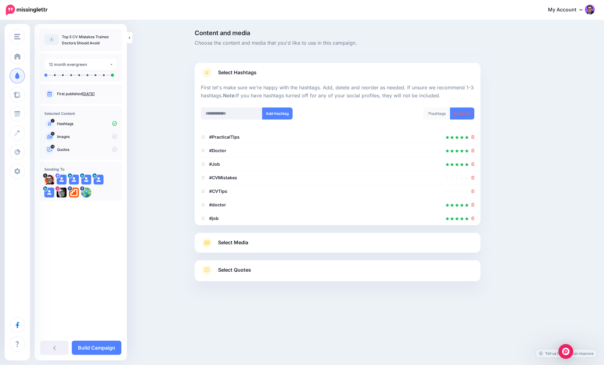
click at [270, 240] on link "Select Media" at bounding box center [338, 243] width 274 height 10
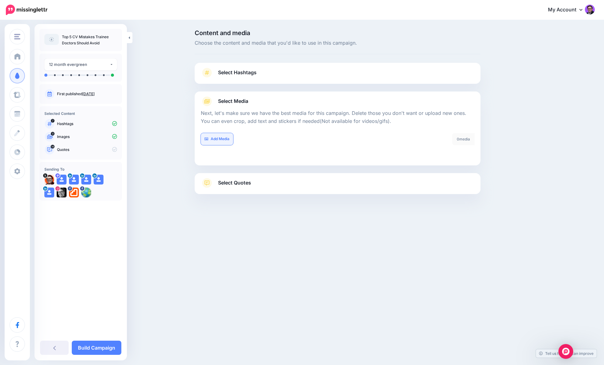
click at [214, 141] on link "Add Media" at bounding box center [217, 139] width 32 height 12
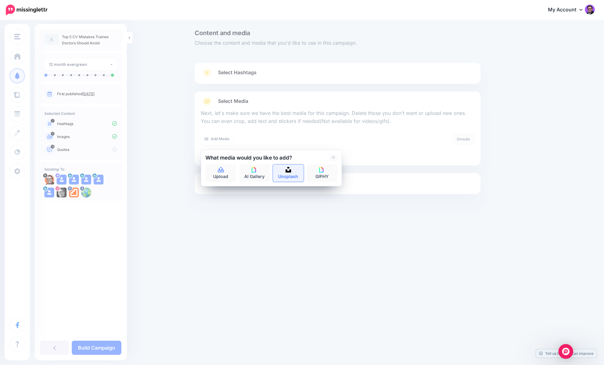
click at [287, 174] on link "Unsplash" at bounding box center [288, 173] width 31 height 17
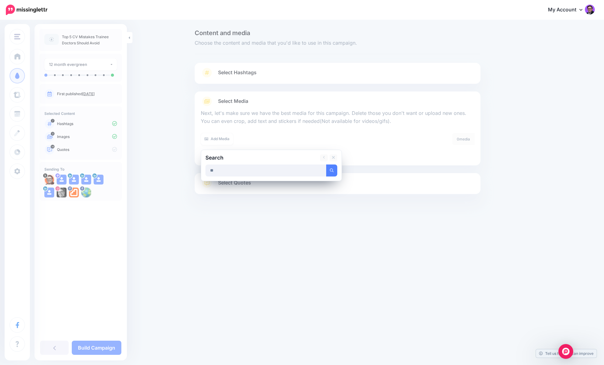
type input "**"
click at [326, 165] on button "submit" at bounding box center [331, 171] width 11 height 12
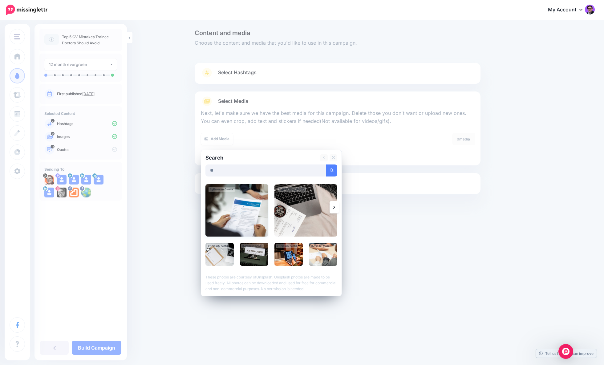
click at [224, 216] on img at bounding box center [237, 210] width 63 height 52
click at [316, 173] on link "Add Media" at bounding box center [324, 171] width 26 height 12
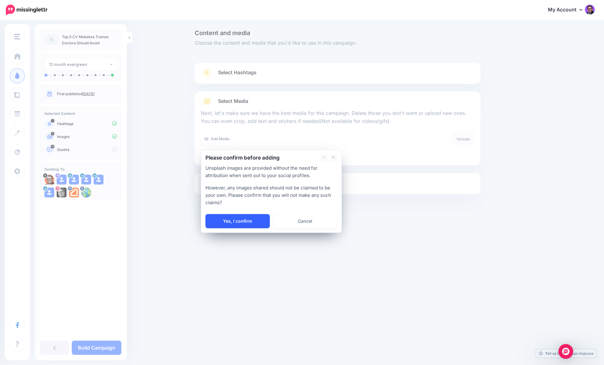
click at [241, 223] on link "Yes, I confirm" at bounding box center [238, 221] width 64 height 14
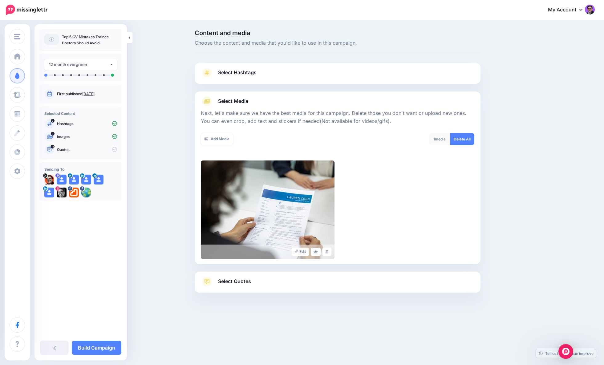
click at [231, 278] on span "Select Quotes" at bounding box center [234, 281] width 33 height 8
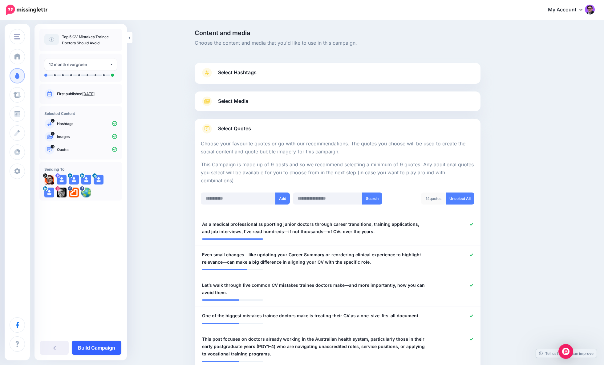
click at [88, 349] on link "Build Campaign" at bounding box center [97, 348] width 50 height 14
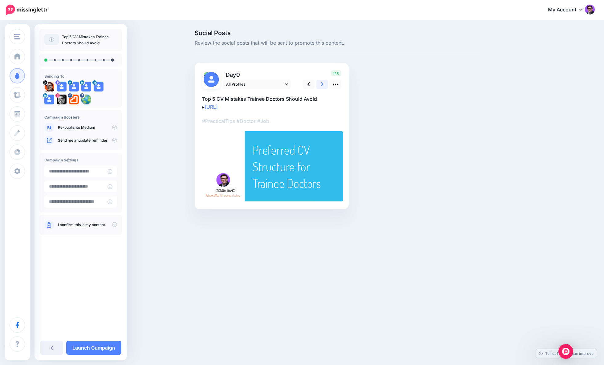
click at [324, 83] on link at bounding box center [322, 84] width 12 height 9
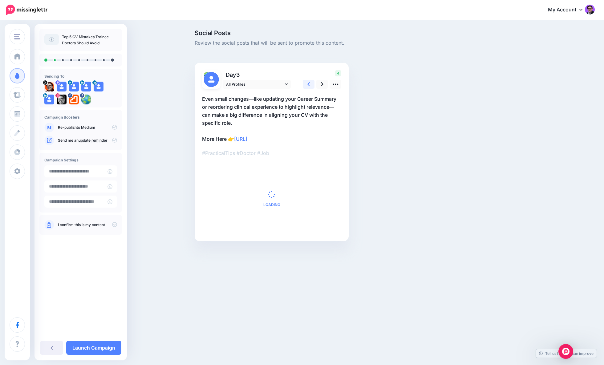
click at [310, 86] on link at bounding box center [309, 84] width 12 height 9
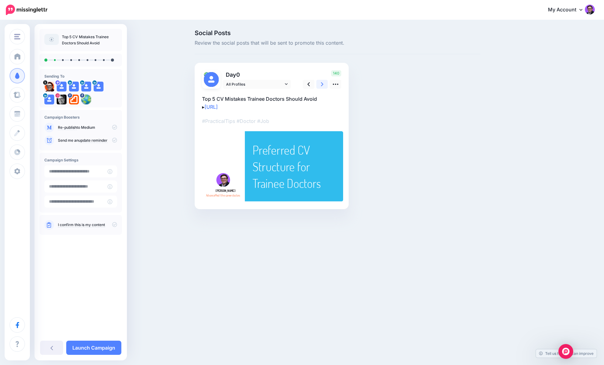
click at [323, 85] on icon at bounding box center [322, 84] width 2 height 4
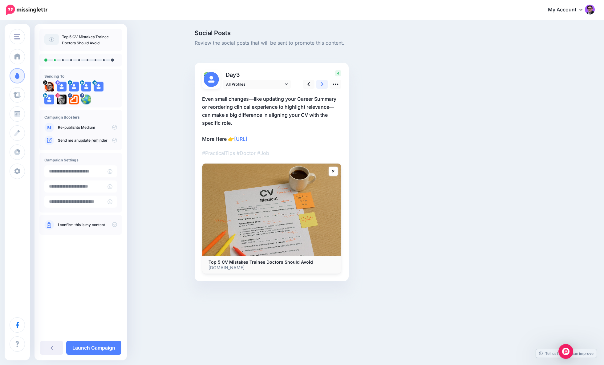
click at [323, 85] on icon at bounding box center [322, 84] width 2 height 4
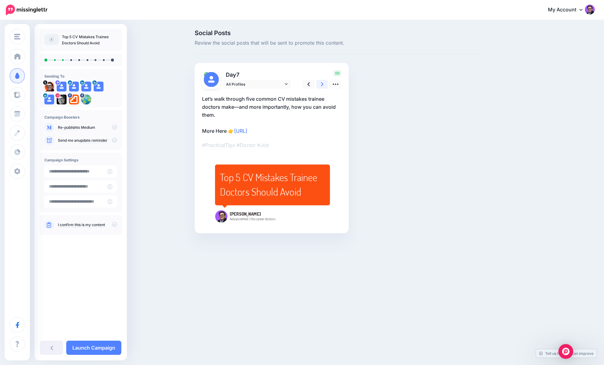
click at [323, 85] on icon at bounding box center [322, 84] width 2 height 4
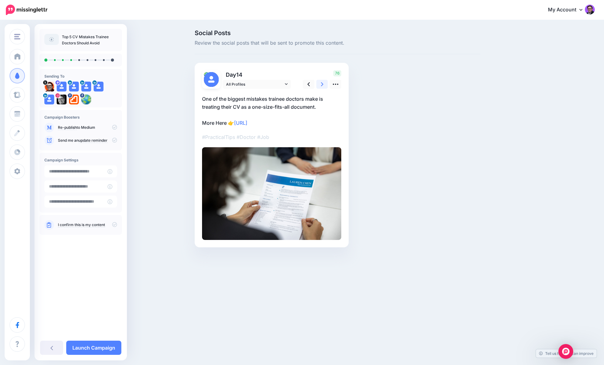
click at [323, 85] on icon at bounding box center [322, 84] width 2 height 4
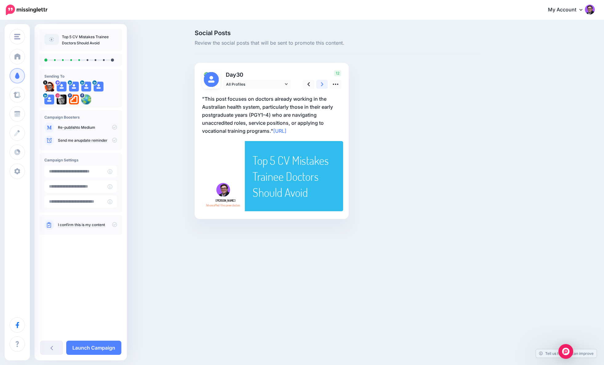
click at [323, 85] on icon at bounding box center [322, 84] width 2 height 4
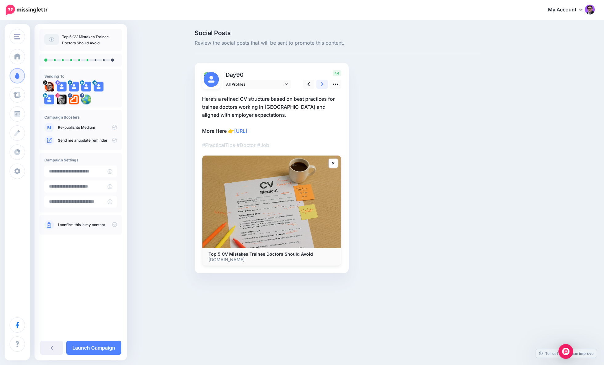
click at [323, 85] on icon at bounding box center [322, 84] width 2 height 4
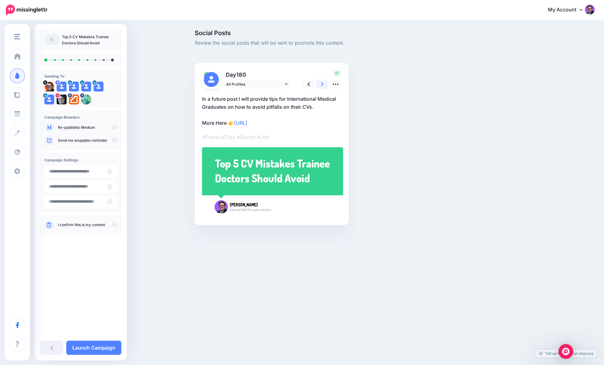
click at [323, 85] on icon at bounding box center [322, 84] width 2 height 4
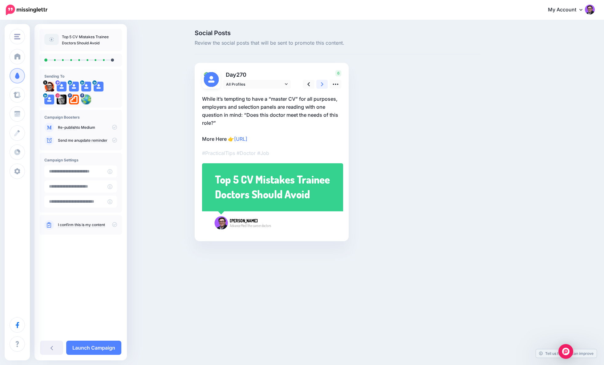
click at [323, 85] on icon at bounding box center [322, 84] width 2 height 4
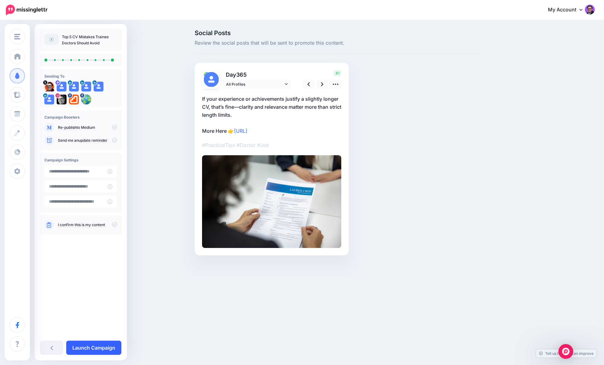
click at [81, 346] on link "Launch Campaign" at bounding box center [93, 348] width 55 height 14
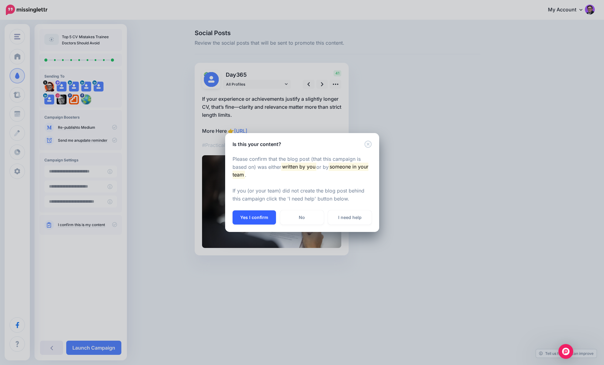
drag, startPoint x: 252, startPoint y: 218, endPoint x: 244, endPoint y: 216, distance: 8.1
click at [249, 218] on button "Yes I confirm" at bounding box center [254, 217] width 43 height 14
